Goal: Task Accomplishment & Management: Complete application form

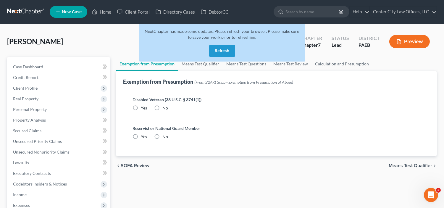
click at [220, 50] on button "Refresh" at bounding box center [222, 51] width 26 height 12
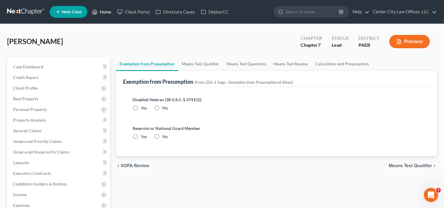
click at [102, 9] on link "Home" at bounding box center [101, 12] width 25 height 11
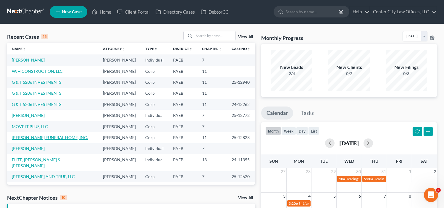
click at [30, 140] on link "[PERSON_NAME] FUNERAL HOME, INC." at bounding box center [50, 137] width 76 height 5
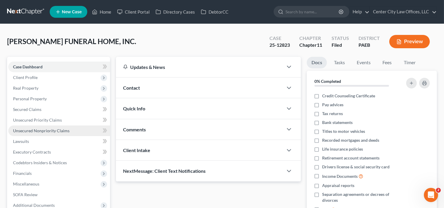
click at [33, 130] on span "Unsecured Nonpriority Claims" at bounding box center [41, 130] width 57 height 5
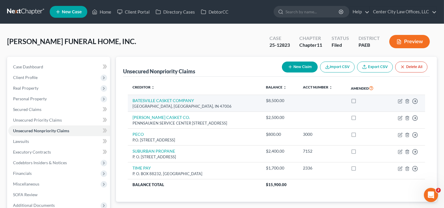
click at [241, 107] on div "[GEOGRAPHIC_DATA], [GEOGRAPHIC_DATA], IN 47006" at bounding box center [195, 107] width 124 height 6
click at [401, 102] on icon "button" at bounding box center [400, 101] width 5 height 5
select select "15"
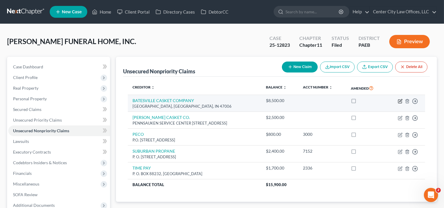
select select "15"
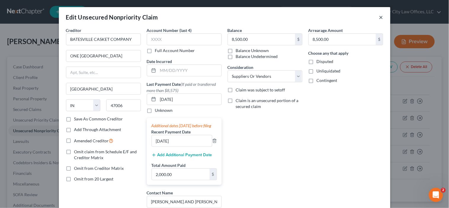
click at [379, 18] on button "×" at bounding box center [381, 17] width 4 height 7
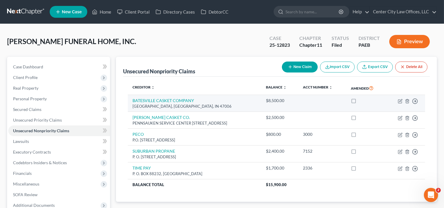
click at [242, 99] on td "BATESVILLE CASKET COMPANY ONE [GEOGRAPHIC_DATA], [GEOGRAPHIC_DATA], IN 47006" at bounding box center [194, 103] width 133 height 17
click at [255, 103] on td "BATESVILLE CASKET COMPANY ONE [GEOGRAPHIC_DATA], [GEOGRAPHIC_DATA], IN 47006" at bounding box center [194, 103] width 133 height 17
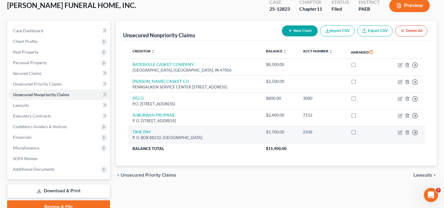
scroll to position [63, 0]
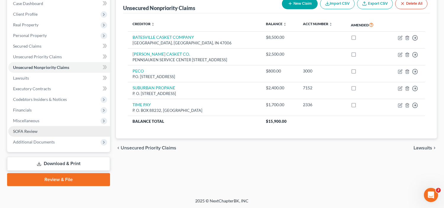
click at [25, 132] on span "SOFA Review" at bounding box center [25, 131] width 25 height 5
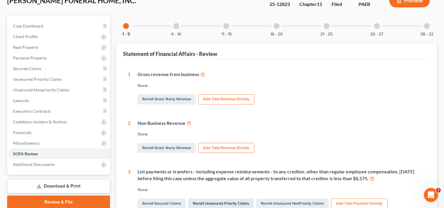
scroll to position [34, 0]
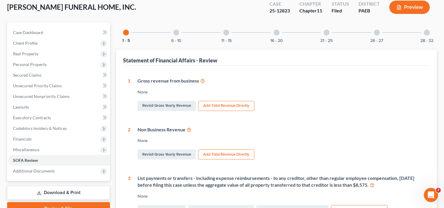
click at [178, 32] on div at bounding box center [176, 33] width 6 height 6
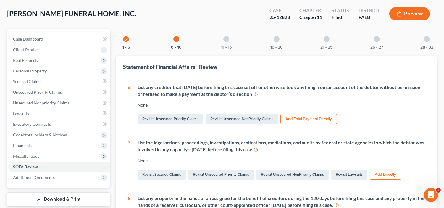
scroll to position [0, 0]
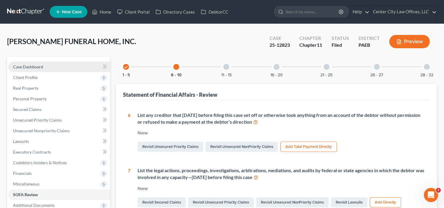
click at [22, 66] on span "Case Dashboard" at bounding box center [28, 66] width 30 height 5
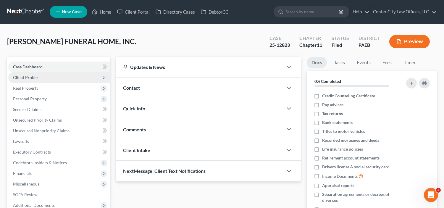
click at [21, 78] on span "Client Profile" at bounding box center [25, 77] width 25 height 5
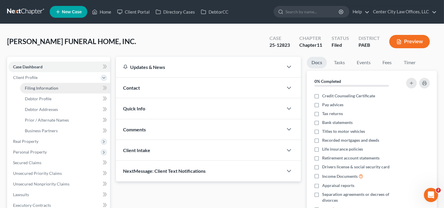
click at [25, 86] on span "Filing Information" at bounding box center [41, 88] width 33 height 5
select select "3"
select select "1"
